Goal: Obtain resource: Obtain resource

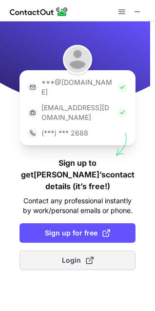
click at [64, 256] on span "Login" at bounding box center [78, 261] width 32 height 10
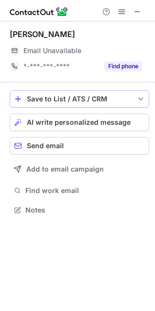
scroll to position [203, 155]
click at [138, 13] on span at bounding box center [138, 12] width 8 height 8
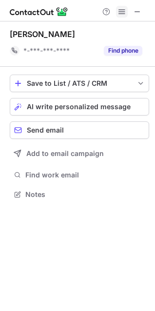
scroll to position [188, 155]
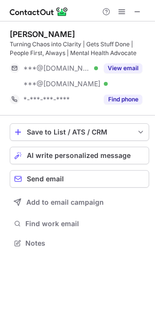
scroll to position [237, 155]
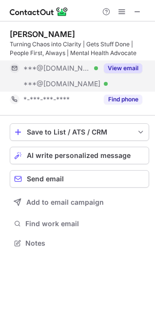
click at [124, 62] on div "View email" at bounding box center [120, 69] width 44 height 16
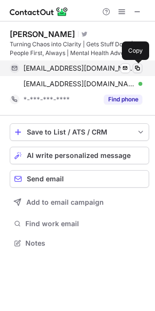
click at [136, 66] on span at bounding box center [138, 68] width 8 height 8
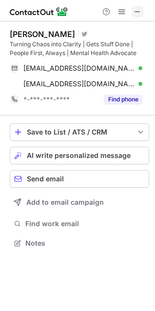
click at [140, 15] on span at bounding box center [138, 12] width 8 height 8
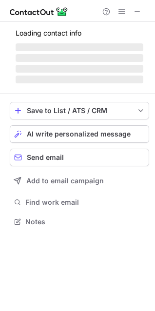
scroll to position [212, 155]
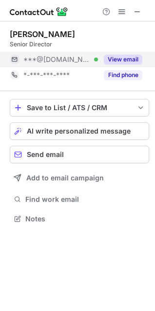
click at [131, 60] on button "View email" at bounding box center [123, 60] width 39 height 10
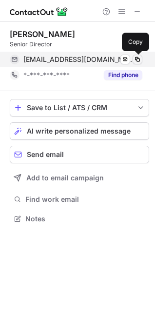
click at [138, 61] on span at bounding box center [138, 60] width 8 height 8
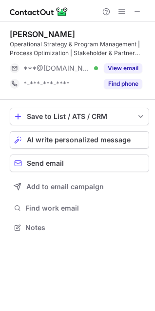
scroll to position [221, 155]
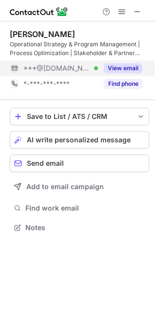
click at [134, 67] on button "View email" at bounding box center [123, 68] width 39 height 10
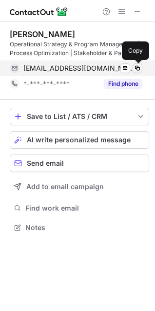
click at [138, 67] on span at bounding box center [138, 68] width 8 height 8
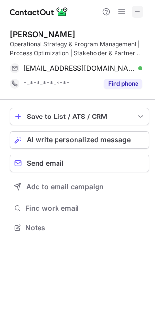
click at [140, 10] on span at bounding box center [138, 12] width 8 height 8
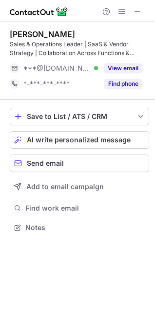
scroll to position [221, 155]
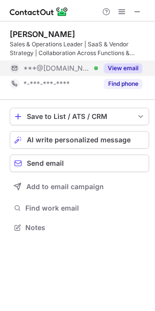
click at [122, 62] on div "View email" at bounding box center [120, 69] width 44 height 16
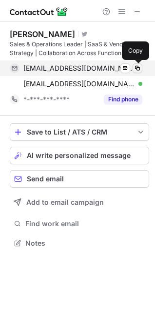
click at [138, 66] on span at bounding box center [138, 68] width 8 height 8
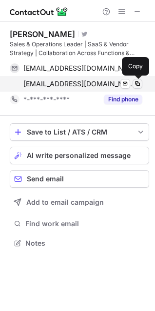
click at [138, 81] on span at bounding box center [138, 84] width 8 height 8
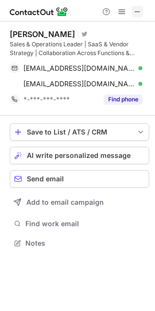
click at [139, 13] on span at bounding box center [138, 12] width 8 height 8
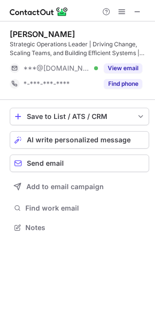
scroll to position [221, 155]
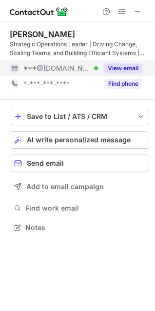
click at [125, 69] on button "View email" at bounding box center [123, 68] width 39 height 10
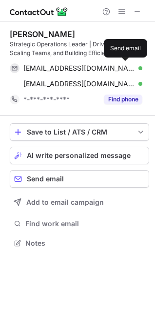
scroll to position [237, 155]
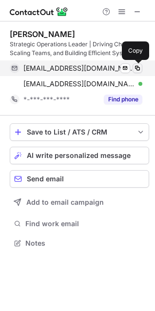
click at [139, 65] on span at bounding box center [138, 68] width 8 height 8
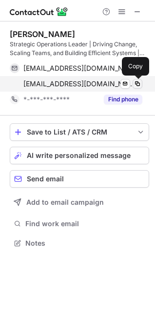
click at [140, 80] on button at bounding box center [138, 84] width 10 height 10
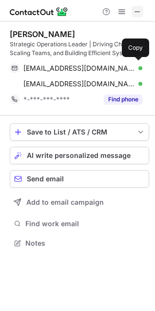
click at [136, 12] on span at bounding box center [138, 12] width 8 height 8
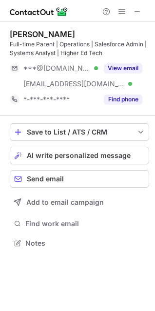
scroll to position [237, 155]
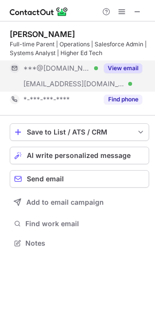
click at [121, 65] on button "View email" at bounding box center [123, 68] width 39 height 10
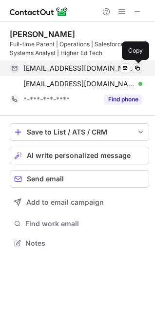
click at [138, 66] on span at bounding box center [138, 68] width 8 height 8
click at [139, 68] on span at bounding box center [138, 68] width 8 height 8
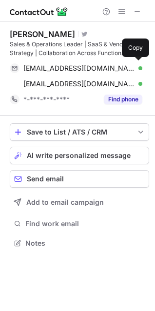
scroll to position [237, 155]
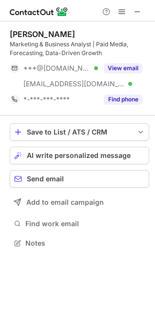
scroll to position [237, 155]
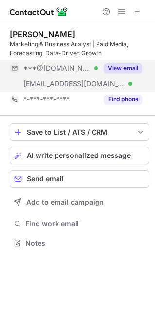
click at [121, 65] on button "View email" at bounding box center [123, 68] width 39 height 10
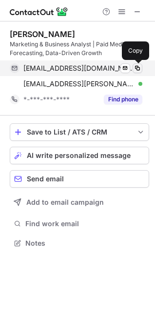
click at [139, 68] on span at bounding box center [138, 68] width 8 height 8
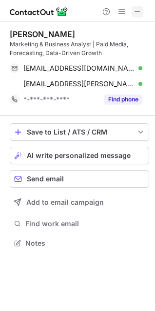
click at [136, 9] on span at bounding box center [138, 12] width 8 height 8
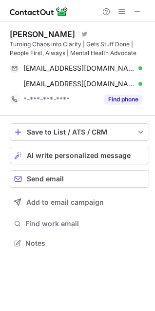
scroll to position [237, 155]
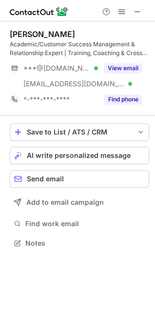
scroll to position [237, 155]
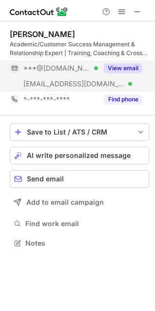
click at [116, 66] on button "View email" at bounding box center [123, 68] width 39 height 10
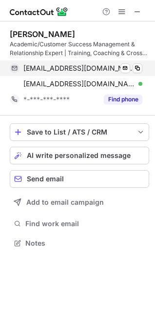
click at [139, 68] on span at bounding box center [138, 68] width 8 height 8
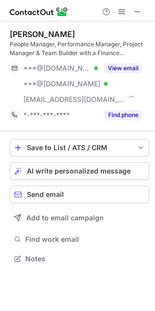
scroll to position [252, 155]
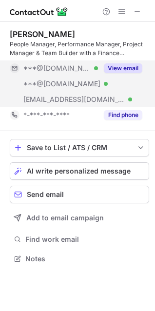
click at [128, 69] on button "View email" at bounding box center [123, 68] width 39 height 10
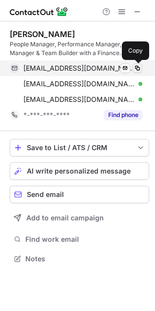
click at [136, 68] on span at bounding box center [138, 68] width 8 height 8
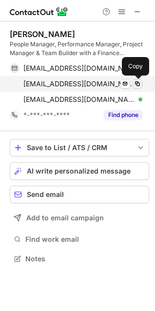
click at [136, 82] on span at bounding box center [138, 84] width 8 height 8
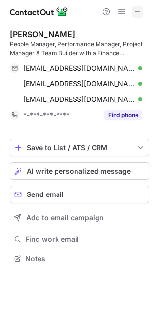
click at [142, 13] on button at bounding box center [138, 12] width 12 height 12
click at [139, 13] on span at bounding box center [138, 12] width 8 height 8
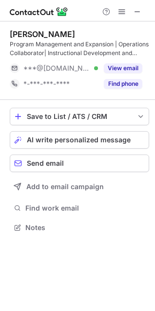
scroll to position [221, 155]
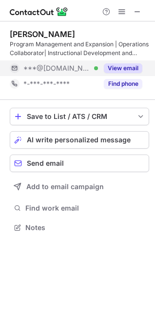
click at [126, 67] on button "View email" at bounding box center [123, 68] width 39 height 10
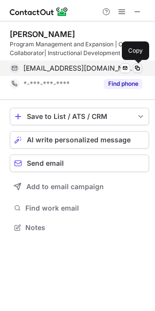
click at [138, 69] on span at bounding box center [138, 68] width 8 height 8
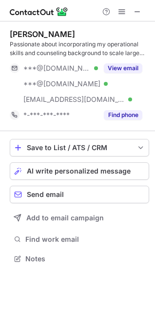
scroll to position [252, 155]
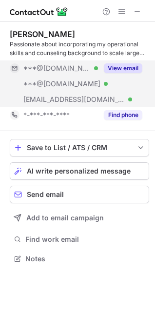
click at [118, 68] on button "View email" at bounding box center [123, 68] width 39 height 10
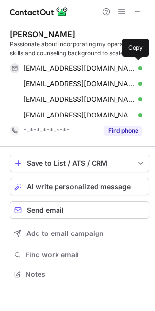
scroll to position [268, 155]
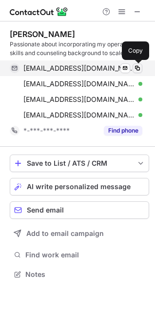
click at [136, 67] on span at bounding box center [138, 68] width 8 height 8
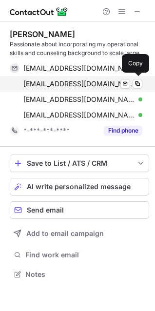
click at [137, 78] on div "[EMAIL_ADDRESS][DOMAIN_NAME] Verified Send email Copy" at bounding box center [76, 84] width 133 height 16
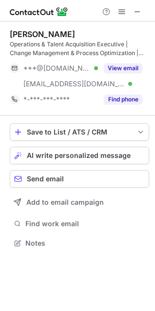
scroll to position [237, 155]
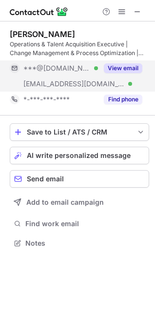
click at [130, 63] on div "View email" at bounding box center [120, 69] width 44 height 16
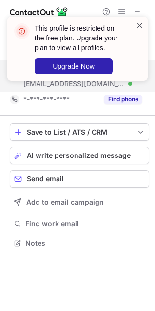
click at [142, 24] on span at bounding box center [140, 25] width 8 height 10
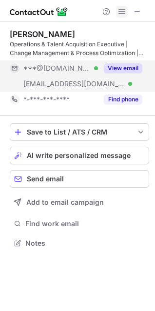
click at [120, 12] on span at bounding box center [122, 12] width 8 height 8
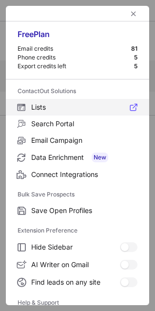
scroll to position [95, 0]
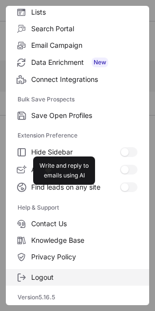
click at [42, 281] on span "Logout" at bounding box center [84, 277] width 106 height 9
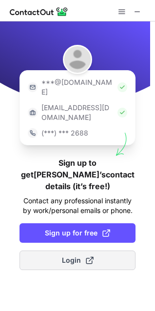
click at [95, 251] on button "Login" at bounding box center [78, 261] width 116 height 20
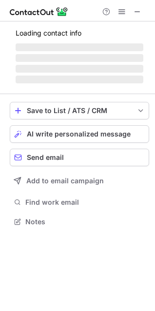
scroll to position [219, 155]
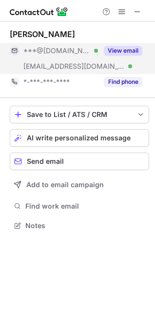
click at [131, 54] on button "View email" at bounding box center [123, 51] width 39 height 10
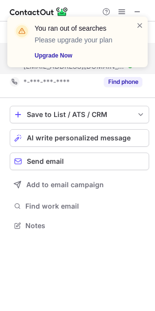
click at [139, 20] on div "You ran out of searches Please upgrade your plan Upgrade Now" at bounding box center [77, 42] width 141 height 51
click at [140, 25] on span at bounding box center [140, 25] width 8 height 10
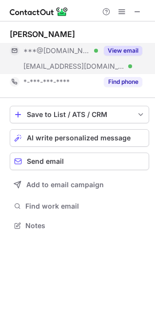
click at [119, 9] on div "You ran out of searches Please upgrade your plan Upgrade Now" at bounding box center [78, 17] width 156 height 20
click at [119, 9] on span at bounding box center [122, 12] width 8 height 8
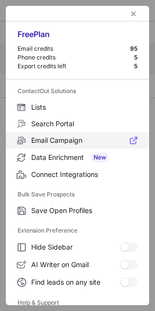
scroll to position [95, 0]
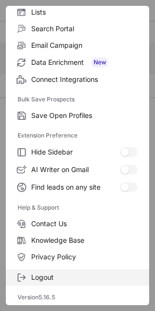
click at [69, 276] on span "Logout" at bounding box center [84, 277] width 106 height 9
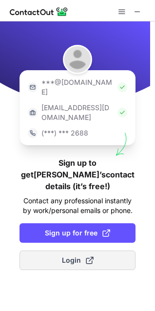
click at [80, 251] on button "Login" at bounding box center [78, 261] width 116 height 20
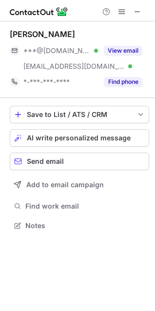
scroll to position [219, 155]
click at [119, 16] on span at bounding box center [122, 12] width 8 height 8
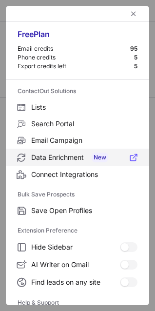
scroll to position [95, 0]
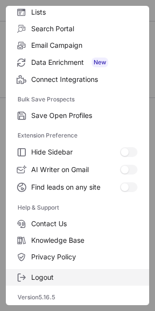
click at [42, 276] on span "Logout" at bounding box center [84, 277] width 106 height 9
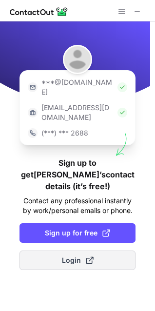
click at [86, 257] on span at bounding box center [90, 261] width 8 height 8
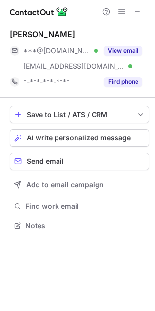
scroll to position [219, 155]
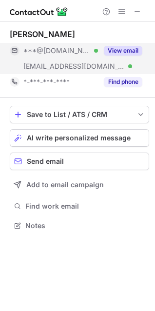
click at [116, 51] on button "View email" at bounding box center [123, 51] width 39 height 10
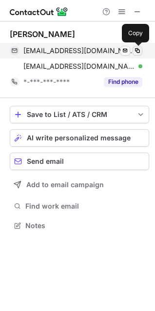
click at [138, 49] on span at bounding box center [138, 51] width 8 height 8
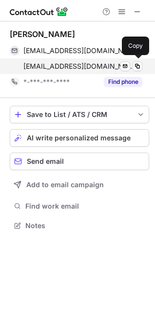
click at [140, 61] on div "bmorgante@2u.com Verified Send email Copy" at bounding box center [76, 67] width 133 height 16
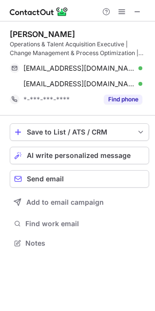
scroll to position [237, 155]
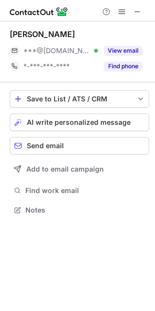
scroll to position [203, 155]
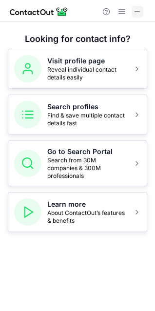
click at [141, 12] on span at bounding box center [138, 12] width 8 height 8
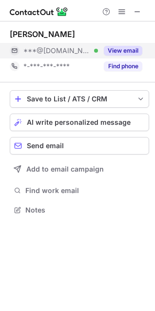
click at [131, 52] on button "View email" at bounding box center [123, 51] width 39 height 10
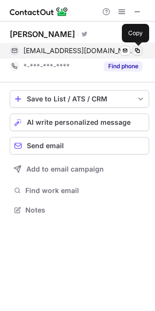
click at [140, 52] on span at bounding box center [138, 51] width 8 height 8
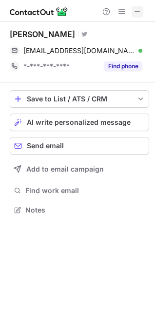
click at [138, 12] on span at bounding box center [138, 12] width 8 height 8
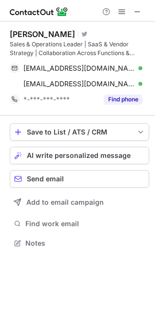
scroll to position [237, 155]
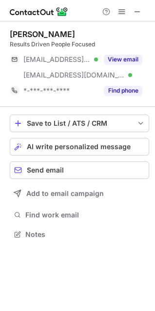
scroll to position [228, 155]
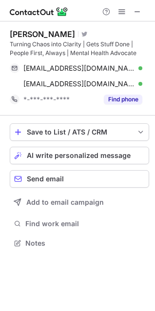
scroll to position [237, 155]
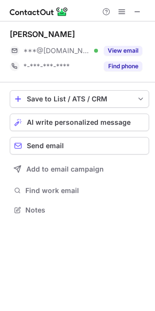
scroll to position [203, 155]
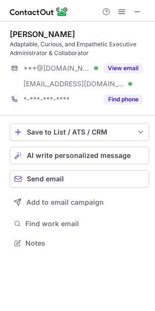
scroll to position [237, 155]
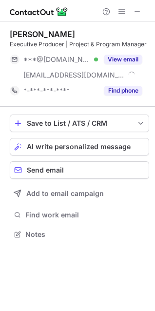
scroll to position [228, 155]
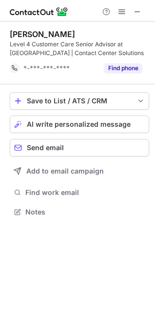
scroll to position [205, 155]
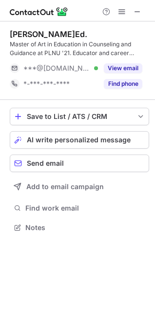
scroll to position [221, 155]
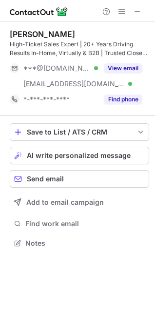
scroll to position [237, 155]
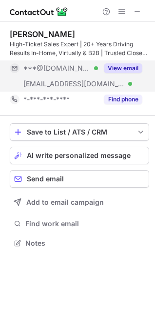
click at [108, 68] on button "View email" at bounding box center [123, 68] width 39 height 10
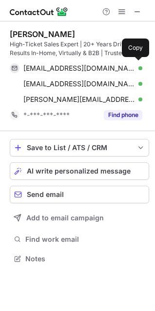
scroll to position [252, 155]
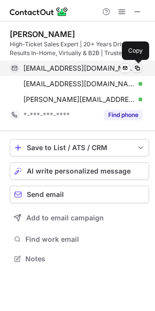
click at [133, 68] on button at bounding box center [138, 68] width 10 height 10
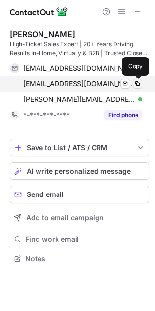
click at [138, 79] on button at bounding box center [138, 84] width 10 height 10
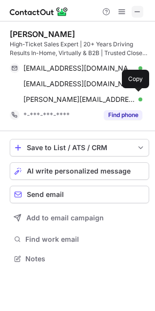
click at [139, 13] on span at bounding box center [138, 12] width 8 height 8
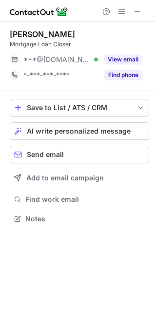
scroll to position [212, 155]
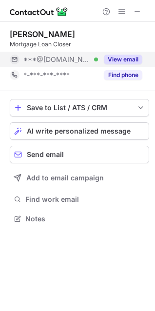
click at [115, 63] on button "View email" at bounding box center [123, 60] width 39 height 10
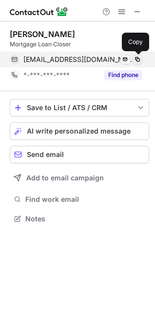
click at [136, 61] on span at bounding box center [138, 60] width 8 height 8
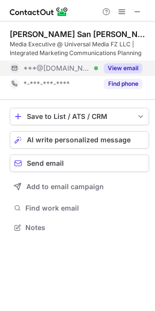
scroll to position [221, 155]
click at [127, 68] on button "View email" at bounding box center [123, 68] width 39 height 10
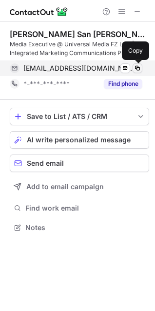
click at [138, 68] on span at bounding box center [138, 68] width 8 height 8
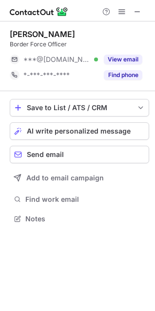
scroll to position [212, 155]
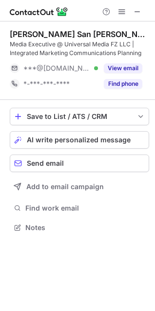
scroll to position [221, 155]
click at [138, 14] on span at bounding box center [138, 12] width 8 height 8
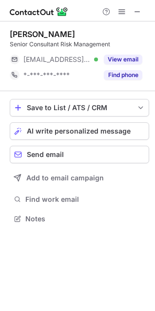
scroll to position [212, 155]
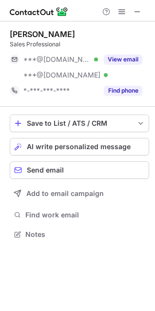
scroll to position [228, 155]
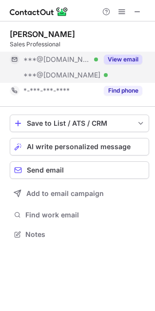
click at [132, 55] on button "View email" at bounding box center [123, 60] width 39 height 10
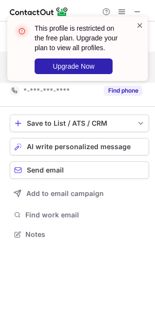
click at [139, 25] on span at bounding box center [140, 25] width 8 height 10
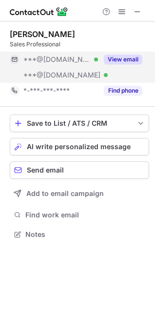
click at [123, 57] on button "View email" at bounding box center [123, 60] width 39 height 10
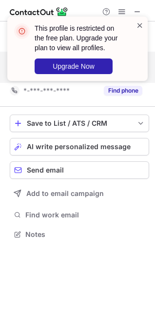
click at [140, 24] on span at bounding box center [140, 25] width 8 height 10
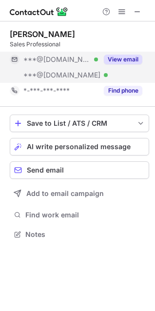
click at [122, 12] on div "This profile is restricted on the free plan. Upgrade your plan to view all prof…" at bounding box center [78, 53] width 156 height 92
click at [125, 14] on span at bounding box center [122, 12] width 8 height 8
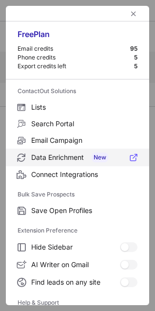
scroll to position [95, 0]
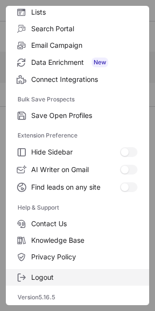
click at [54, 273] on label "Logout" at bounding box center [77, 277] width 143 height 17
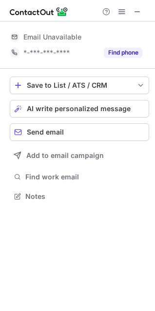
scroll to position [190, 155]
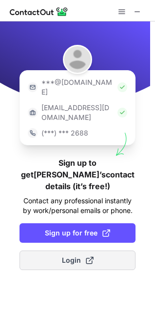
click at [101, 251] on button "Login" at bounding box center [78, 261] width 116 height 20
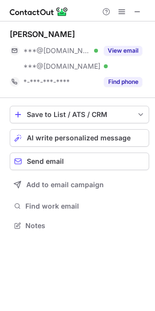
scroll to position [219, 155]
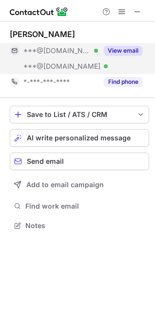
click at [126, 49] on button "View email" at bounding box center [123, 51] width 39 height 10
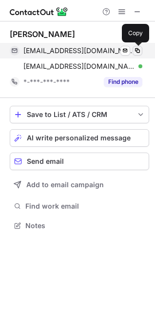
click at [137, 50] on span at bounding box center [138, 51] width 8 height 8
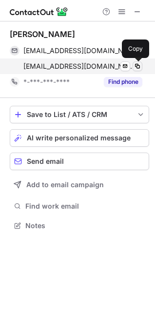
click at [137, 67] on span at bounding box center [138, 66] width 8 height 8
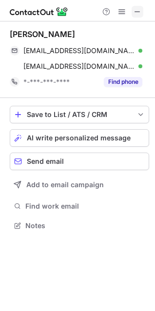
click at [138, 10] on span at bounding box center [138, 12] width 8 height 8
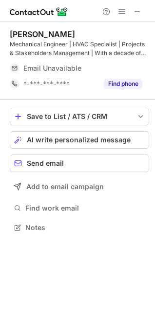
scroll to position [221, 155]
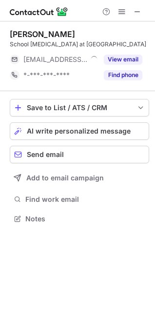
scroll to position [221, 155]
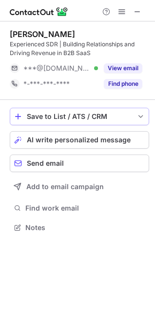
scroll to position [221, 155]
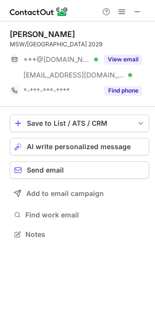
scroll to position [228, 155]
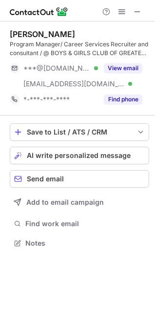
scroll to position [237, 155]
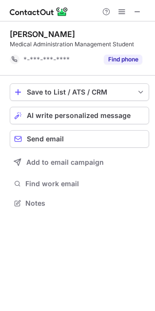
scroll to position [197, 155]
click at [140, 14] on span at bounding box center [138, 12] width 8 height 8
click at [140, 12] on span at bounding box center [138, 12] width 8 height 8
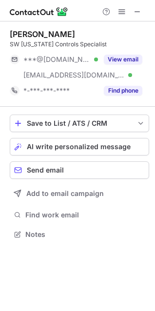
scroll to position [228, 155]
click at [145, 10] on div at bounding box center [122, 12] width 47 height 12
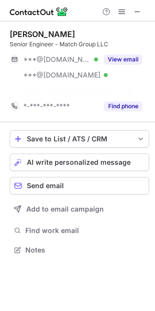
scroll to position [228, 155]
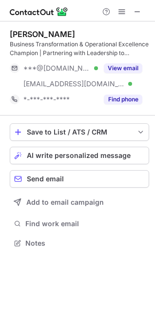
scroll to position [237, 155]
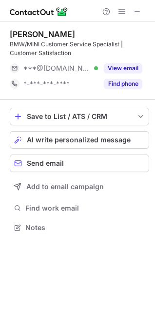
scroll to position [221, 155]
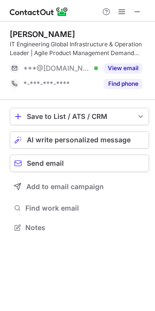
scroll to position [221, 155]
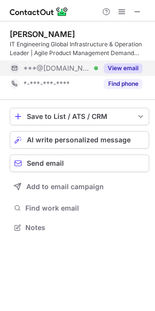
click at [125, 65] on button "View email" at bounding box center [123, 68] width 39 height 10
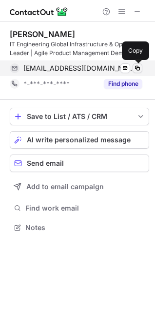
click at [139, 67] on span at bounding box center [138, 68] width 8 height 8
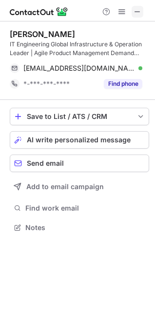
click at [138, 13] on span at bounding box center [138, 12] width 8 height 8
click at [137, 10] on span at bounding box center [138, 12] width 8 height 8
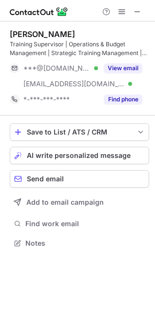
scroll to position [237, 155]
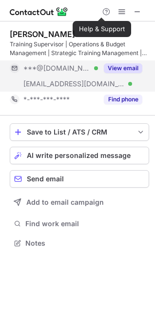
click at [117, 66] on button "View email" at bounding box center [123, 68] width 39 height 10
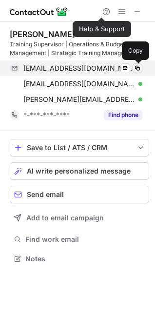
click at [138, 69] on span at bounding box center [138, 68] width 8 height 8
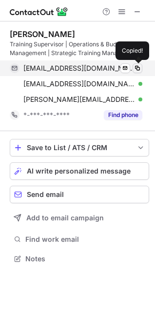
click at [138, 69] on span at bounding box center [138, 68] width 8 height 8
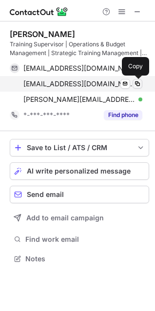
click at [139, 84] on span at bounding box center [138, 84] width 8 height 8
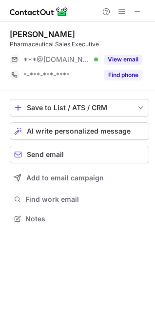
scroll to position [212, 155]
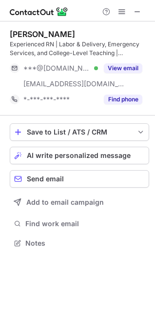
scroll to position [237, 155]
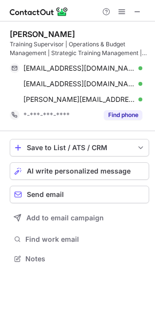
scroll to position [252, 155]
click at [136, 12] on span at bounding box center [138, 12] width 8 height 8
click at [139, 12] on span at bounding box center [138, 12] width 8 height 8
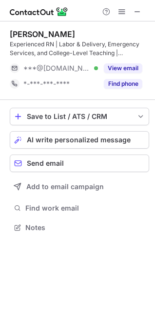
scroll to position [221, 155]
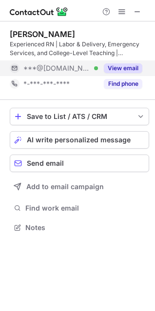
click at [113, 66] on button "View email" at bounding box center [123, 68] width 39 height 10
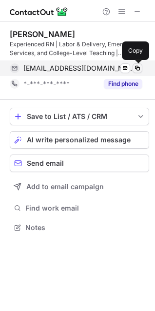
click at [139, 67] on span at bounding box center [138, 68] width 8 height 8
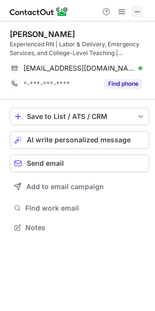
click at [139, 12] on span at bounding box center [138, 12] width 8 height 8
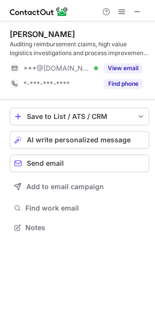
scroll to position [221, 155]
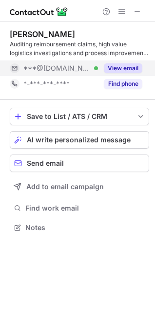
drag, startPoint x: 121, startPoint y: 65, endPoint x: 130, endPoint y: 65, distance: 8.8
click at [130, 65] on button "View email" at bounding box center [123, 68] width 39 height 10
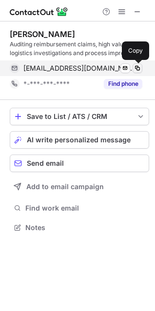
click at [139, 65] on span at bounding box center [138, 68] width 8 height 8
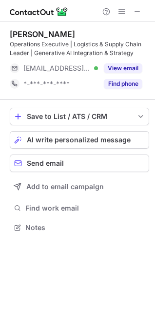
scroll to position [221, 155]
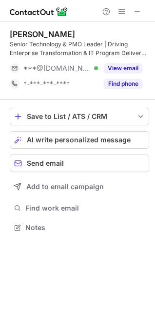
scroll to position [221, 155]
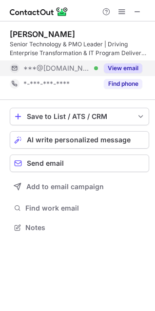
click at [122, 68] on button "View email" at bounding box center [123, 68] width 39 height 10
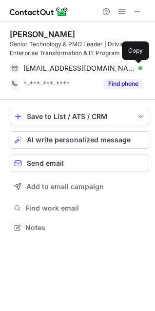
click at [139, 68] on span at bounding box center [138, 68] width 8 height 8
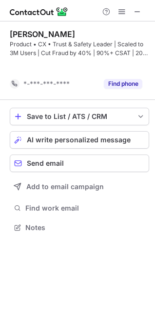
scroll to position [205, 155]
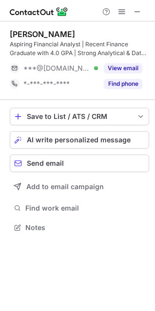
scroll to position [221, 155]
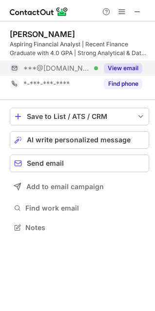
click at [116, 68] on button "View email" at bounding box center [123, 68] width 39 height 10
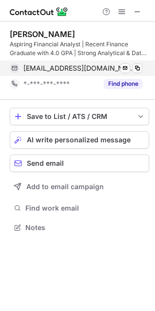
click at [140, 68] on span at bounding box center [138, 68] width 8 height 8
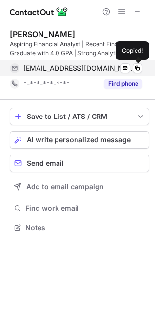
click at [140, 68] on span at bounding box center [138, 68] width 8 height 8
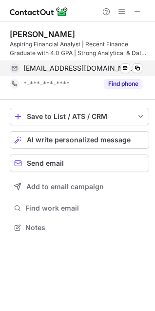
click at [140, 68] on span at bounding box center [138, 68] width 8 height 8
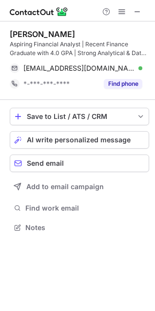
scroll to position [221, 155]
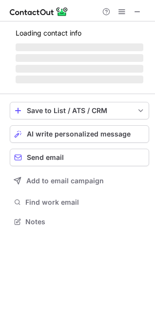
scroll to position [228, 155]
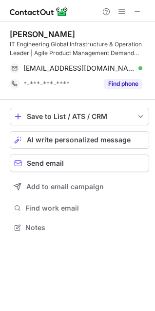
scroll to position [221, 155]
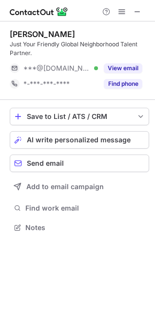
scroll to position [221, 155]
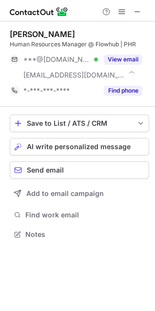
scroll to position [228, 155]
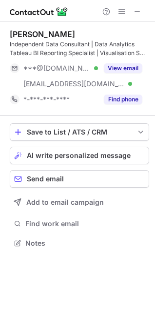
scroll to position [237, 155]
click at [135, 12] on span at bounding box center [138, 12] width 8 height 8
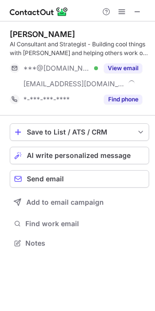
scroll to position [237, 155]
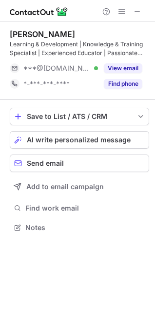
scroll to position [221, 155]
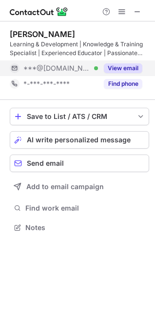
click at [112, 64] on button "View email" at bounding box center [123, 68] width 39 height 10
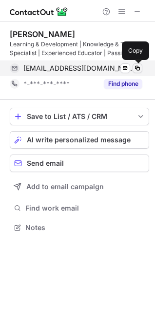
click at [141, 67] on span at bounding box center [138, 68] width 8 height 8
